Goal: Task Accomplishment & Management: Manage account settings

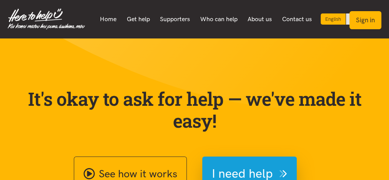
click at [366, 19] on button "Sign in" at bounding box center [365, 20] width 32 height 18
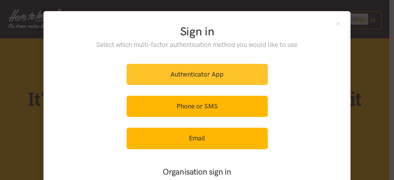
click at [205, 73] on link "Authenticator App" at bounding box center [196, 74] width 141 height 21
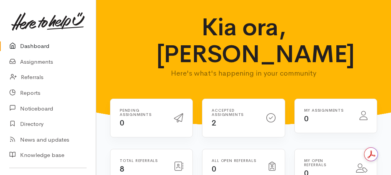
click at [233, 116] on h6 "Accepted assignments" at bounding box center [233, 112] width 45 height 8
click at [37, 65] on link "Assignments" at bounding box center [48, 62] width 96 height 16
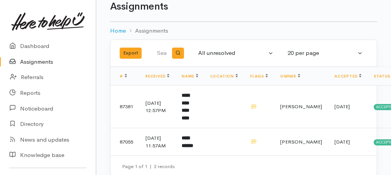
scroll to position [24, 0]
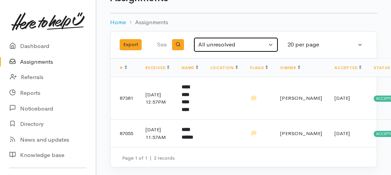
click at [268, 43] on button "All unresolved" at bounding box center [235, 44] width 85 height 15
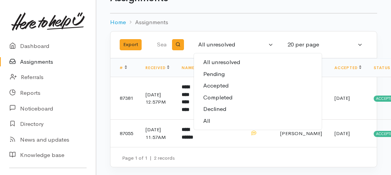
click at [208, 120] on span "All" at bounding box center [206, 121] width 7 height 9
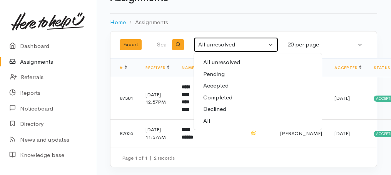
select select "All"
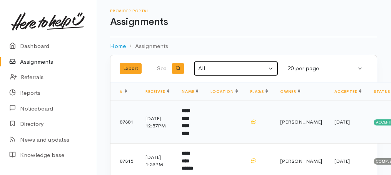
scroll to position [0, 0]
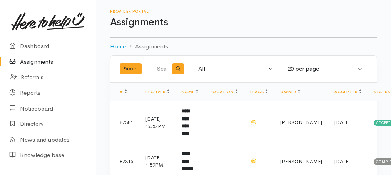
click at [67, 28] on img at bounding box center [47, 21] width 73 height 18
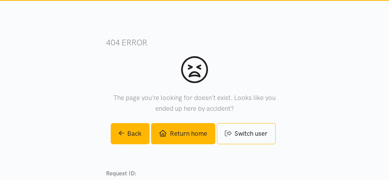
drag, startPoint x: 177, startPoint y: 125, endPoint x: 175, endPoint y: 129, distance: 5.0
click at [177, 125] on link "Return home" at bounding box center [183, 133] width 64 height 21
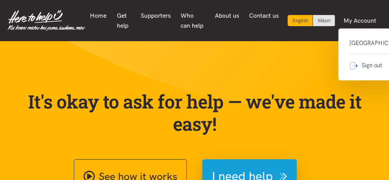
click at [369, 70] on link "Sign out" at bounding box center [381, 62] width 65 height 16
